Goal: Check status: Check status

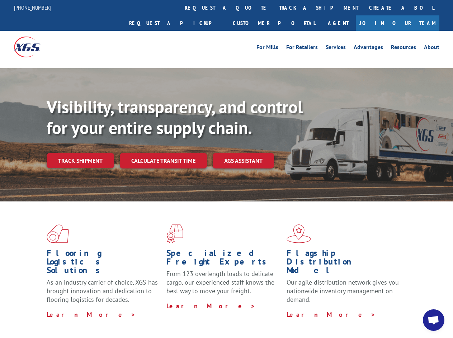
click at [226, 169] on div "Visibility, transparency, and control for your entire supply chain. Track shipm…" at bounding box center [250, 147] width 407 height 100
click at [274, 8] on link "track a shipment" at bounding box center [319, 7] width 90 height 15
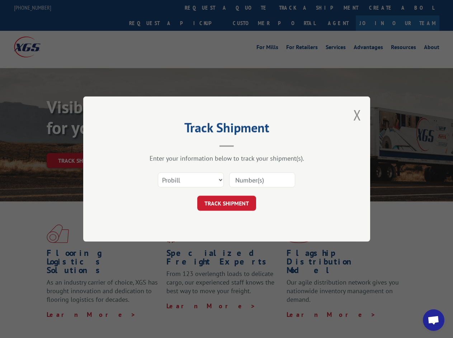
click at [251, 8] on div "Track Shipment Enter your information below to track your shipment(s). Select c…" at bounding box center [226, 169] width 453 height 338
click at [295, 8] on div "Track Shipment Enter your information below to track your shipment(s). Select c…" at bounding box center [226, 169] width 453 height 338
click at [80, 145] on div "Track Shipment Enter your information below to track your shipment(s). Select c…" at bounding box center [226, 169] width 453 height 338
click at [163, 145] on header "Track Shipment" at bounding box center [226, 135] width 215 height 24
click at [244, 145] on header "Track Shipment" at bounding box center [226, 135] width 215 height 24
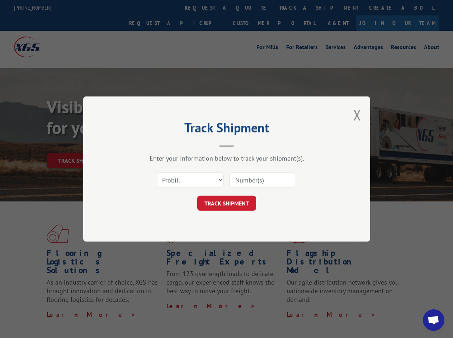
click at [434, 321] on span "Open chat" at bounding box center [434, 321] width 12 height 10
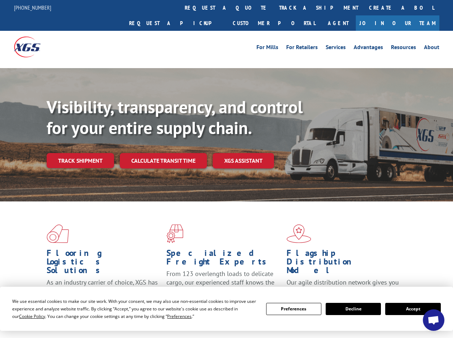
click at [226, 169] on div "Visibility, transparency, and control for your entire supply chain. Track shipm…" at bounding box center [250, 147] width 407 height 100
click at [25, 317] on span "Cookie Policy" at bounding box center [32, 317] width 26 height 6
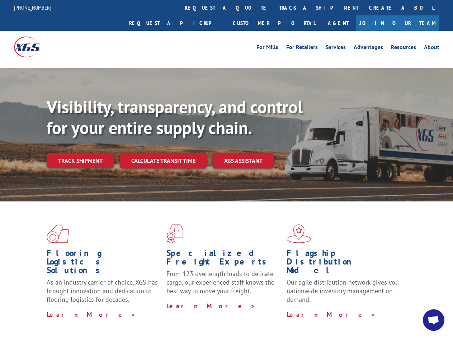
click at [173, 317] on div "Flooring Logistics Solutions As an industry carrier of choice, XGS has brought …" at bounding box center [226, 274] width 453 height 144
click at [294, 309] on div "Flooring Logistics Solutions As an industry carrier of choice, XGS has brought …" at bounding box center [226, 272] width 453 height 140
click at [354, 309] on div "Flooring Logistics Solutions As an industry carrier of choice, XGS has brought …" at bounding box center [226, 272] width 453 height 140
click at [413, 309] on div "Flooring Logistics Solutions As an industry carrier of choice, XGS has brought …" at bounding box center [226, 272] width 453 height 140
click at [226, 169] on div "Visibility, transparency, and control for your entire supply chain. Track shipm…" at bounding box center [250, 147] width 407 height 100
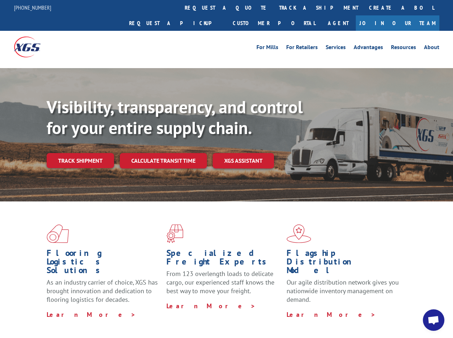
click at [274, 8] on link "track a shipment" at bounding box center [319, 7] width 90 height 15
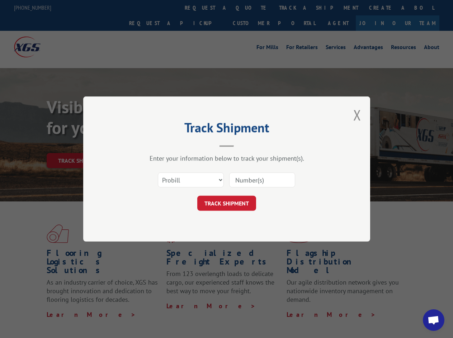
click at [251, 8] on div "Track Shipment Enter your information below to track your shipment(s). Select c…" at bounding box center [226, 169] width 453 height 338
click at [295, 8] on div "Track Shipment Enter your information below to track your shipment(s). Select c…" at bounding box center [226, 169] width 453 height 338
